Goal: Task Accomplishment & Management: Complete application form

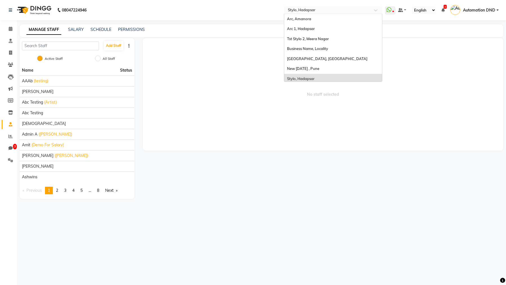
click at [298, 10] on input "text" at bounding box center [328, 11] width 82 height 6
click at [321, 19] on div "Arc, Amanora" at bounding box center [333, 19] width 98 height 10
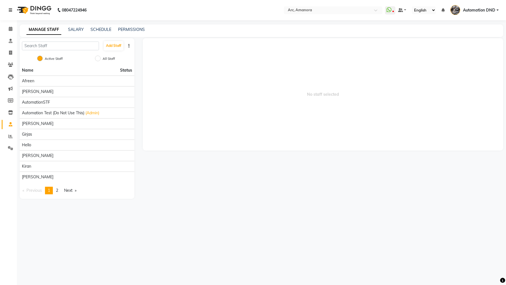
click at [10, 10] on icon at bounding box center [10, 10] width 3 height 4
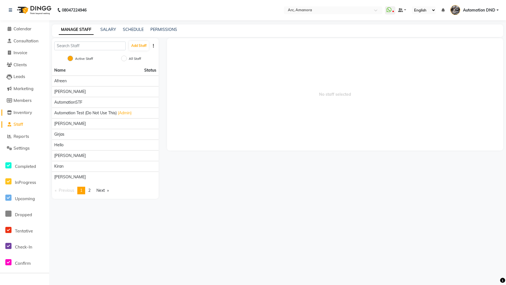
click at [16, 112] on span "Inventory" at bounding box center [22, 112] width 19 height 5
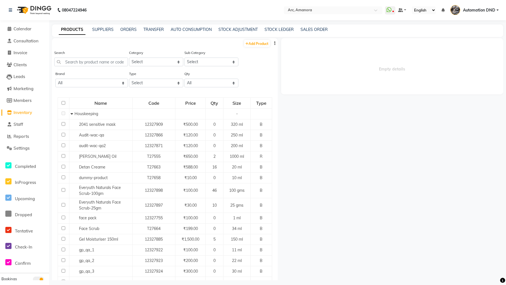
click at [267, 37] on div "PRODUCTS SUPPLIERS ORDERS TRANSFER AUTO CONSUMPTION STOCK ADJUSTMENT STOCK LEDG…" at bounding box center [277, 30] width 451 height 13
click at [258, 43] on link "Add Product" at bounding box center [257, 43] width 26 height 7
select select "true"
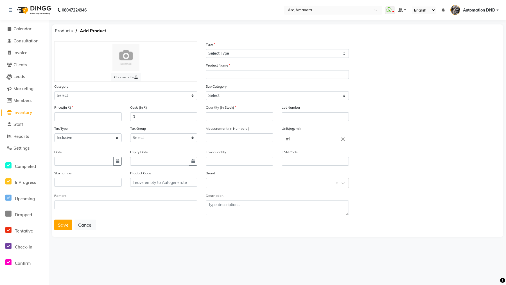
click at [161, 56] on div at bounding box center [125, 57] width 131 height 27
click at [212, 42] on label "Type" at bounding box center [210, 44] width 9 height 5
click at [215, 54] on select "Select Type Both Retail Consumable" at bounding box center [277, 53] width 143 height 9
select select "B"
click at [219, 64] on label "Product Name" at bounding box center [218, 65] width 24 height 5
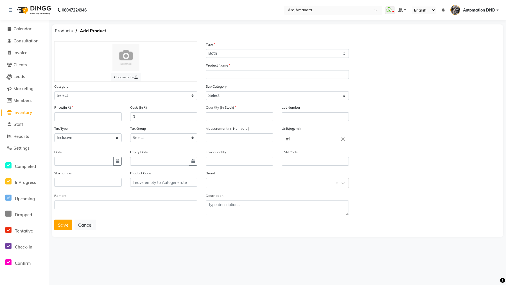
click at [219, 66] on label "Product Name" at bounding box center [218, 65] width 24 height 5
click at [213, 78] on input "text" at bounding box center [277, 74] width 143 height 9
type input "Test-ABC"
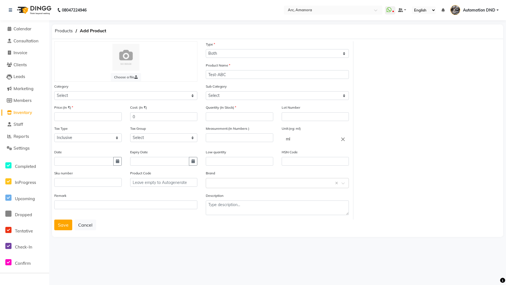
click at [219, 107] on label "Quantity (In Stock)" at bounding box center [221, 107] width 30 height 5
click at [212, 118] on input "number" at bounding box center [239, 116] width 67 height 9
type input "10"
click at [72, 107] on label "Price:(In ₹)" at bounding box center [63, 107] width 19 height 5
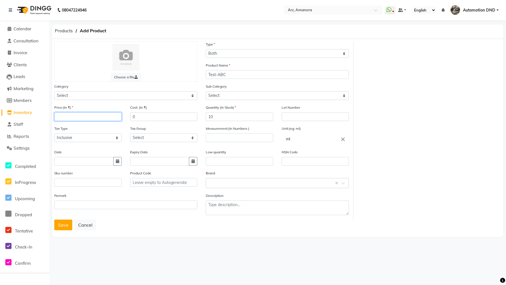
click at [59, 119] on input "number" at bounding box center [87, 116] width 67 height 9
type input "1000"
click at [71, 226] on button "Save" at bounding box center [63, 225] width 18 height 11
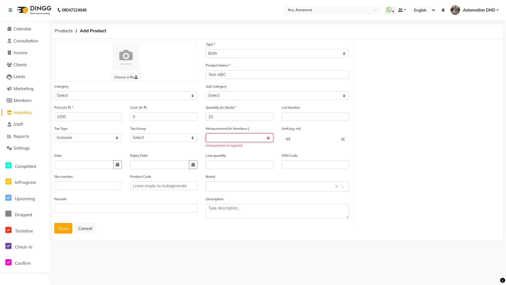
click at [209, 140] on input "number" at bounding box center [239, 138] width 67 height 9
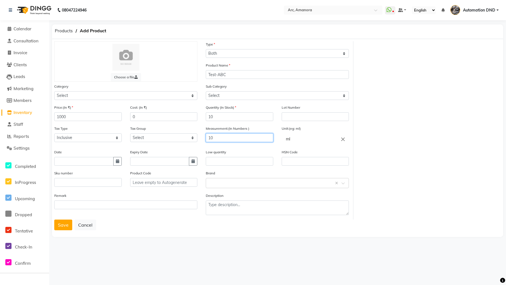
type input "10"
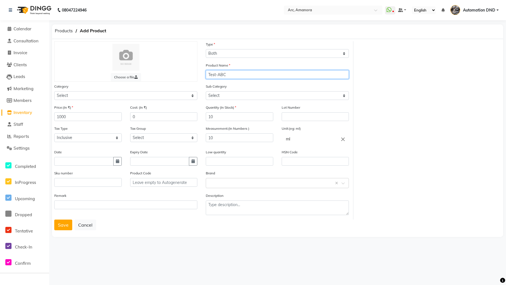
click at [222, 76] on input "Test-ABC" at bounding box center [277, 74] width 143 height 9
type input "Test-ABC"
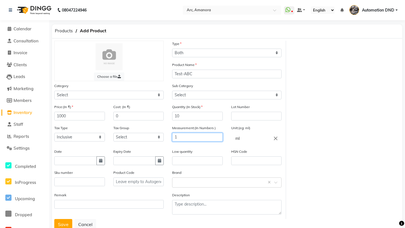
type input "10"
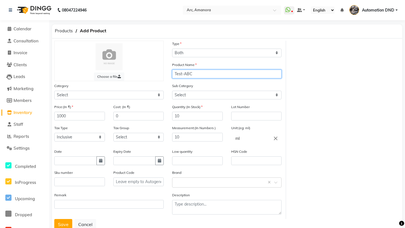
click at [199, 72] on input "Test-ABC" at bounding box center [226, 74] width 109 height 9
drag, startPoint x: 199, startPoint y: 72, endPoint x: 202, endPoint y: 70, distance: 3.2
click at [202, 70] on input "Test-ABC" at bounding box center [226, 74] width 109 height 9
click at [198, 75] on input "Test-ABC" at bounding box center [226, 74] width 109 height 9
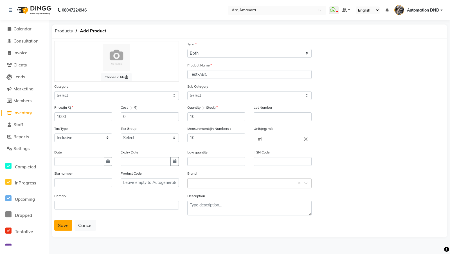
click at [61, 224] on button "Save" at bounding box center [63, 225] width 18 height 11
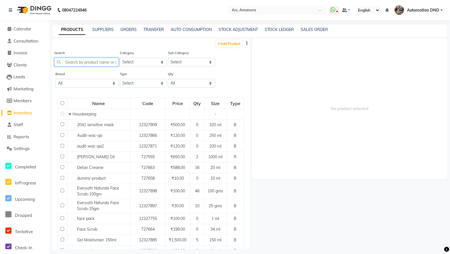
click at [69, 63] on input "text" at bounding box center [86, 62] width 64 height 9
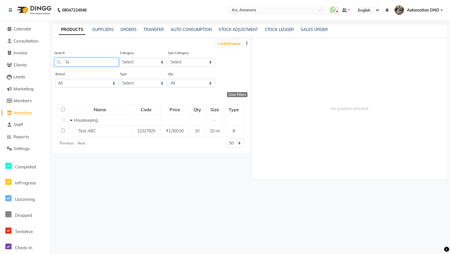
type input "T"
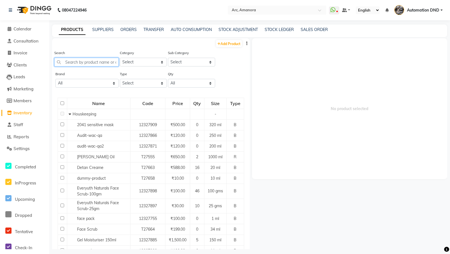
paste input "Test-ABC"
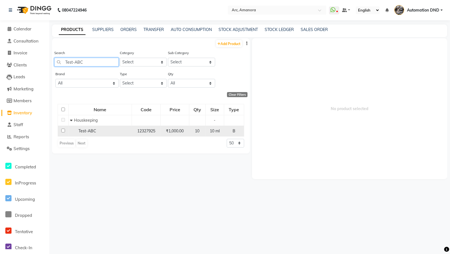
type input "Test-ABC"
click at [92, 129] on span "Test-ABC" at bounding box center [87, 130] width 18 height 5
select select
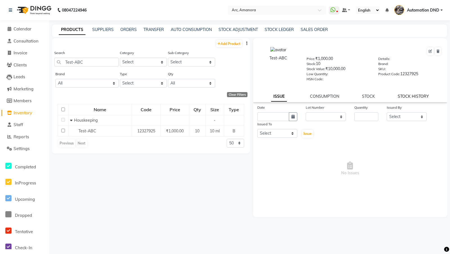
click at [415, 97] on link "STOCK HISTORY" at bounding box center [413, 96] width 31 height 5
select select "all"
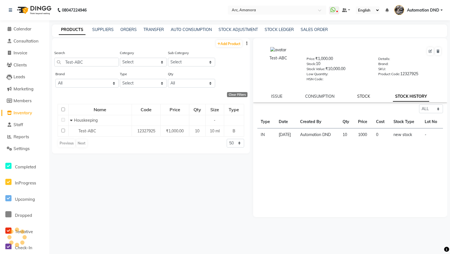
click at [365, 96] on link "STOCK" at bounding box center [363, 96] width 13 height 5
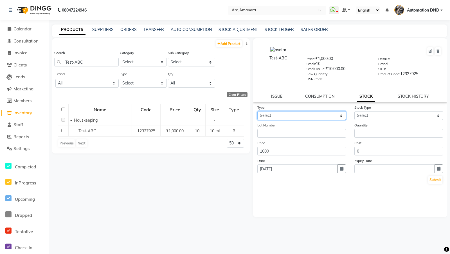
click at [308, 116] on select "Select In Out" at bounding box center [301, 115] width 89 height 9
select select "in"
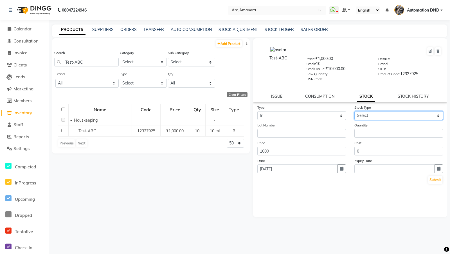
click at [438, 115] on select "Select New Stock Adjustment Return Other" at bounding box center [398, 115] width 89 height 9
select select "new stock"
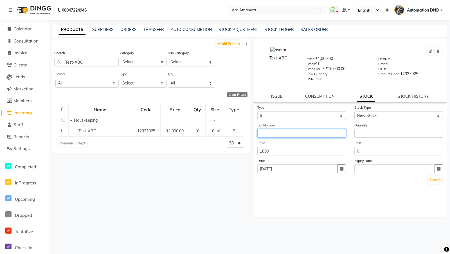
click at [264, 136] on input "text" at bounding box center [301, 133] width 89 height 9
type input "1"
type input "Lot1"
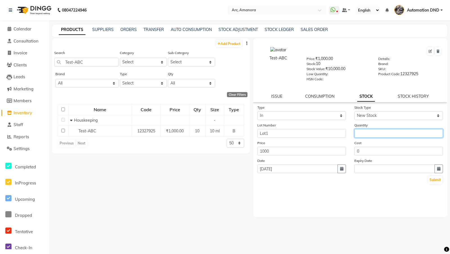
click at [359, 135] on input "number" at bounding box center [398, 133] width 89 height 9
type input "15"
click at [435, 180] on button "Submit" at bounding box center [435, 180] width 14 height 8
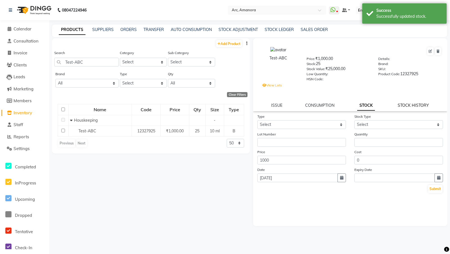
click at [411, 105] on link "STOCK HISTORY" at bounding box center [413, 105] width 31 height 5
select select "all"
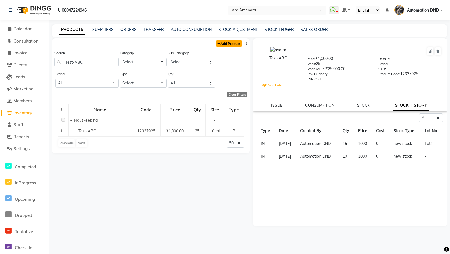
click at [240, 46] on link "Add Product" at bounding box center [229, 43] width 26 height 7
select select "true"
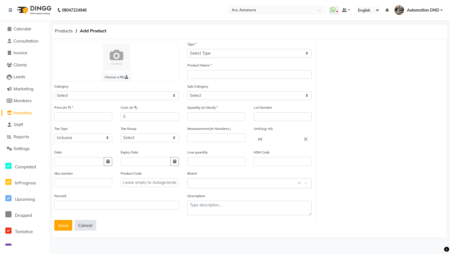
click at [83, 226] on button "Cancel" at bounding box center [86, 225] width 22 height 11
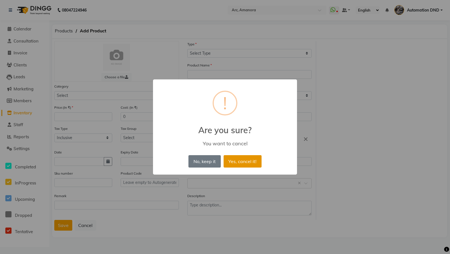
click at [246, 166] on button "Yes, cancel it!" at bounding box center [243, 161] width 38 height 12
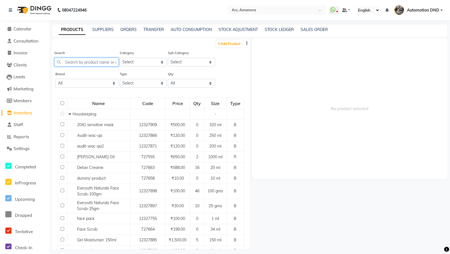
click at [66, 64] on input "text" at bounding box center [86, 62] width 64 height 9
paste input "Test-ABC"
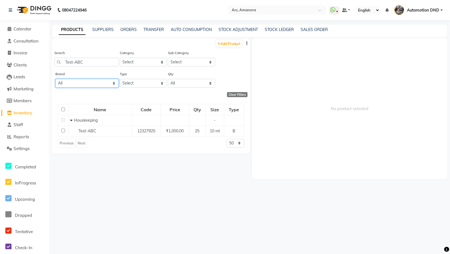
click at [114, 85] on select "All Dingg Hk Insight Lakme Loreal Mamaearth Mama Earth Null Test Tresemme" at bounding box center [86, 83] width 63 height 9
click at [81, 64] on input "Test-ABC" at bounding box center [86, 62] width 64 height 9
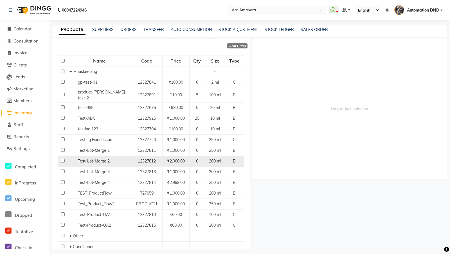
scroll to position [115, 0]
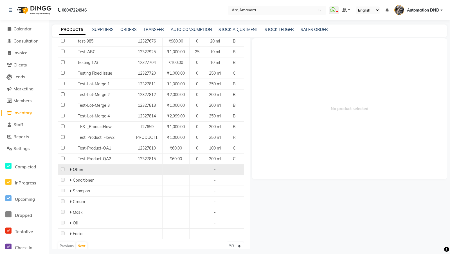
click at [71, 167] on span at bounding box center [70, 169] width 2 height 5
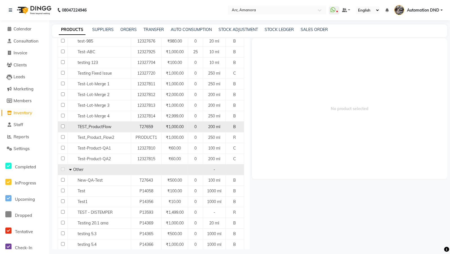
scroll to position [0, 0]
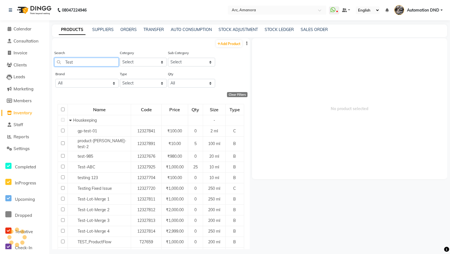
drag, startPoint x: 84, startPoint y: 62, endPoint x: 60, endPoint y: 59, distance: 23.3
click at [60, 59] on input "Test" at bounding box center [86, 62] width 64 height 9
paste input "-ABC"
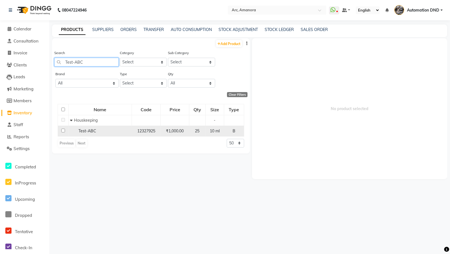
type input "Test-ABC"
click at [122, 130] on div "Test-ABC" at bounding box center [100, 131] width 60 height 6
select select
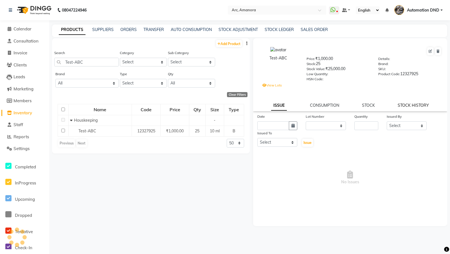
click at [417, 107] on link "STOCK HISTORY" at bounding box center [413, 105] width 31 height 5
select select "all"
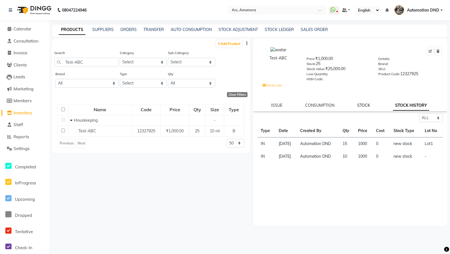
click at [362, 104] on link "STOCK" at bounding box center [363, 105] width 13 height 5
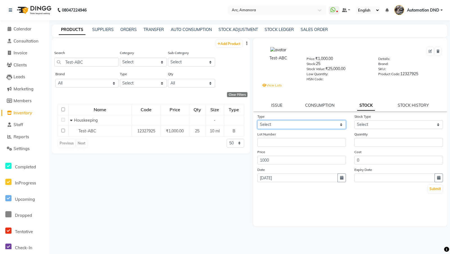
click at [340, 125] on select "Select In Out" at bounding box center [301, 124] width 89 height 9
select select "in"
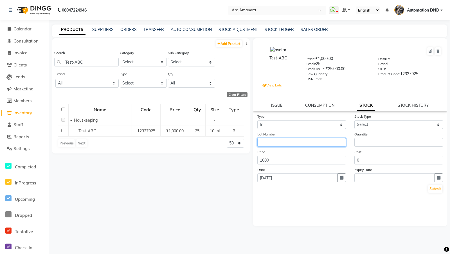
click at [265, 142] on input "text" at bounding box center [301, 142] width 89 height 9
type input "2"
type input "Lot2"
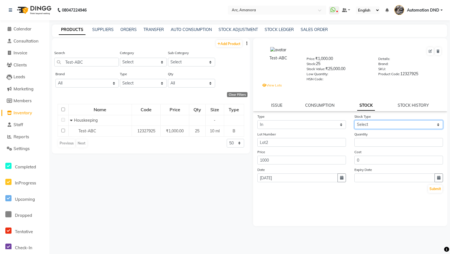
click at [438, 124] on select "Select New Stock Adjustment Return Other" at bounding box center [398, 124] width 89 height 9
select select "new stock"
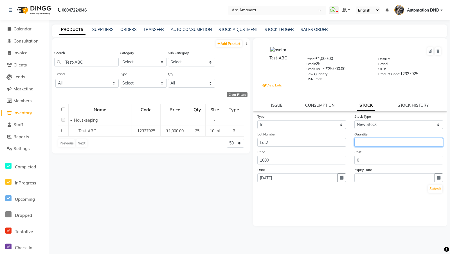
click at [366, 146] on input "number" at bounding box center [398, 142] width 89 height 9
type input "15"
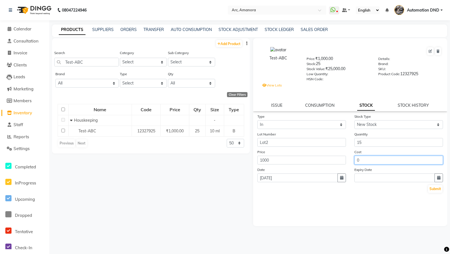
click at [359, 161] on input "0" at bounding box center [398, 159] width 89 height 9
click at [435, 189] on button "Submit" at bounding box center [435, 189] width 14 height 8
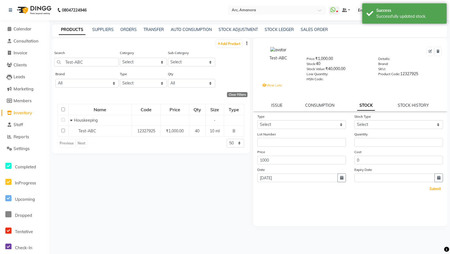
click at [435, 189] on button "Submit" at bounding box center [435, 189] width 14 height 8
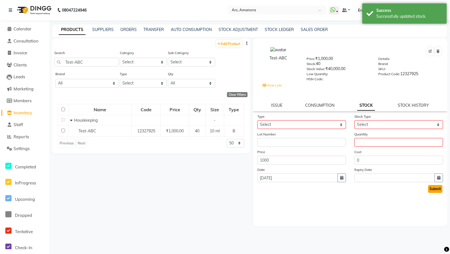
click at [438, 190] on button "Submit" at bounding box center [435, 189] width 14 height 8
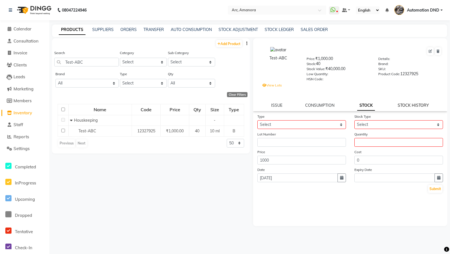
click at [420, 105] on link "STOCK HISTORY" at bounding box center [413, 105] width 31 height 5
select select "all"
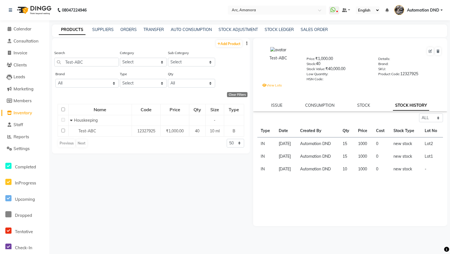
click at [399, 26] on div "PRODUCTS SUPPLIERS ORDERS TRANSFER AUTO CONSUMPTION STOCK ADJUSTMENT STOCK LEDG…" at bounding box center [249, 30] width 395 height 13
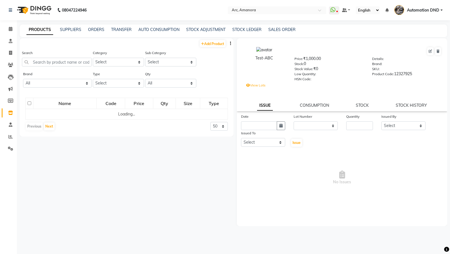
select select
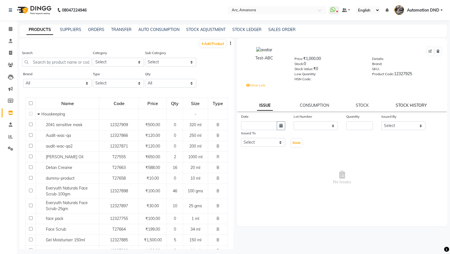
click at [408, 103] on link "STOCK HISTORY" at bounding box center [411, 105] width 31 height 5
select select "all"
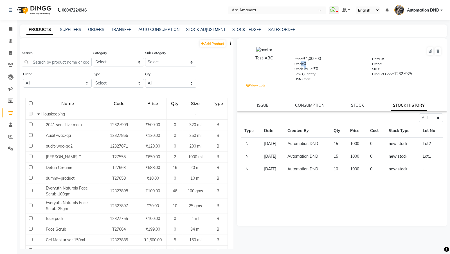
drag, startPoint x: 311, startPoint y: 66, endPoint x: 301, endPoint y: 66, distance: 10.4
click at [301, 66] on div "Price: ₹1,000.00 Stock: 0 Stock Value: ₹0 Low Quantity: HSN Code:" at bounding box center [329, 68] width 78 height 25
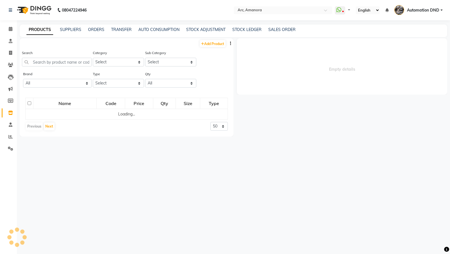
select select
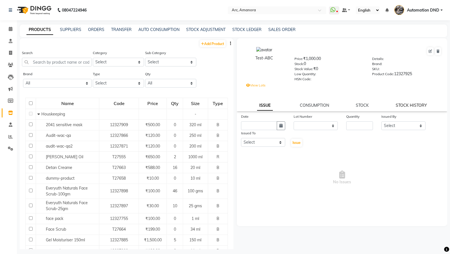
click at [404, 106] on link "STOCK HISTORY" at bounding box center [411, 105] width 31 height 5
select select "all"
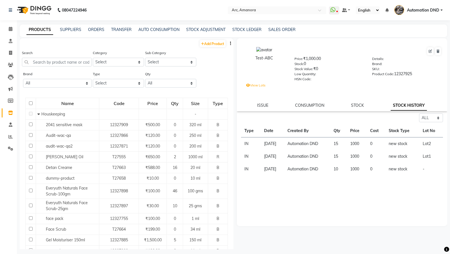
click at [334, 5] on nav "08047224946 Select Location × Arc, Amanora WhatsApp Status ✕ Status: Disconnect…" at bounding box center [225, 10] width 450 height 20
click at [334, 9] on icon at bounding box center [332, 10] width 5 height 6
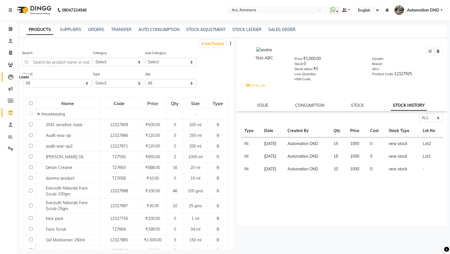
click at [10, 77] on icon at bounding box center [11, 77] width 6 height 6
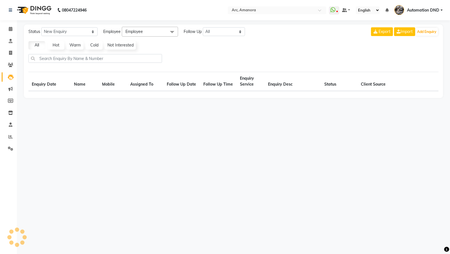
select select "10"
